Goal: Information Seeking & Learning: Learn about a topic

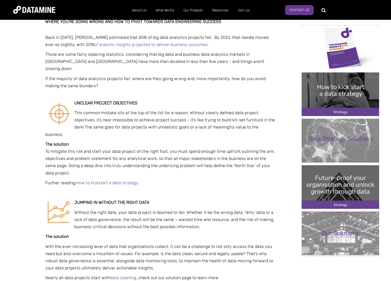
scroll to position [137, 0]
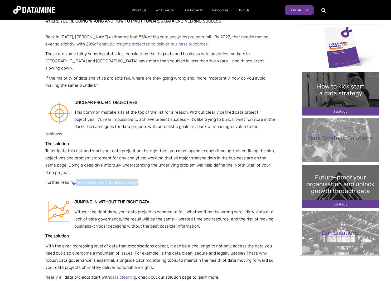
click at [228, 178] on p "Further reading: How to kickstart a data strategy" at bounding box center [160, 181] width 230 height 7
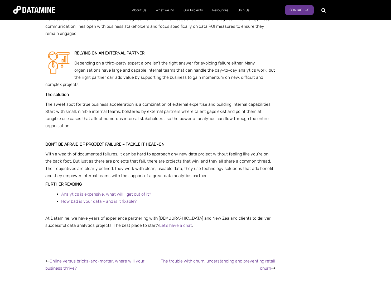
scroll to position [665, 0]
click at [83, 64] on span "Depending on a third-party expert alone isn’t the right answer for avoiding fai…" at bounding box center [160, 73] width 230 height 27
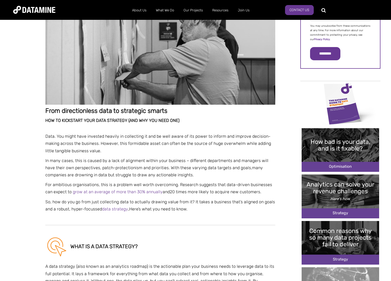
scroll to position [84, 0]
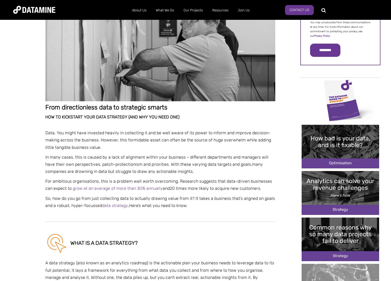
click at [204, 159] on p "In many cases, this is caused by a lack of alignment within your business – dif…" at bounding box center [160, 164] width 230 height 22
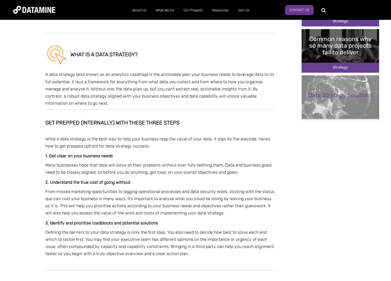
scroll to position [275, 0]
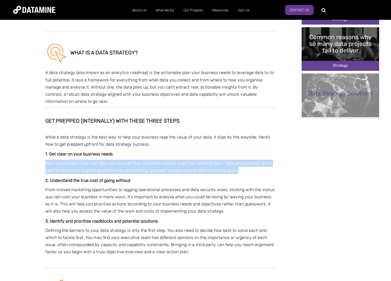
drag, startPoint x: 253, startPoint y: 170, endPoint x: 43, endPoint y: 166, distance: 209.9
click at [43, 166] on div "From directionless data to strategic smarts HOW TO KICKSTART YOUR DATA STRATEGY…" at bounding box center [195, 215] width 309 height 942
click at [78, 166] on p "Many businesses hope that data will solve all their problems without ever fully…" at bounding box center [160, 166] width 230 height 14
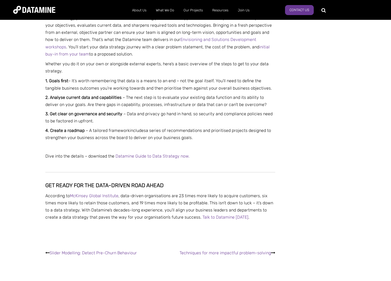
scroll to position [570, 0]
